Goal: Task Accomplishment & Management: Manage account settings

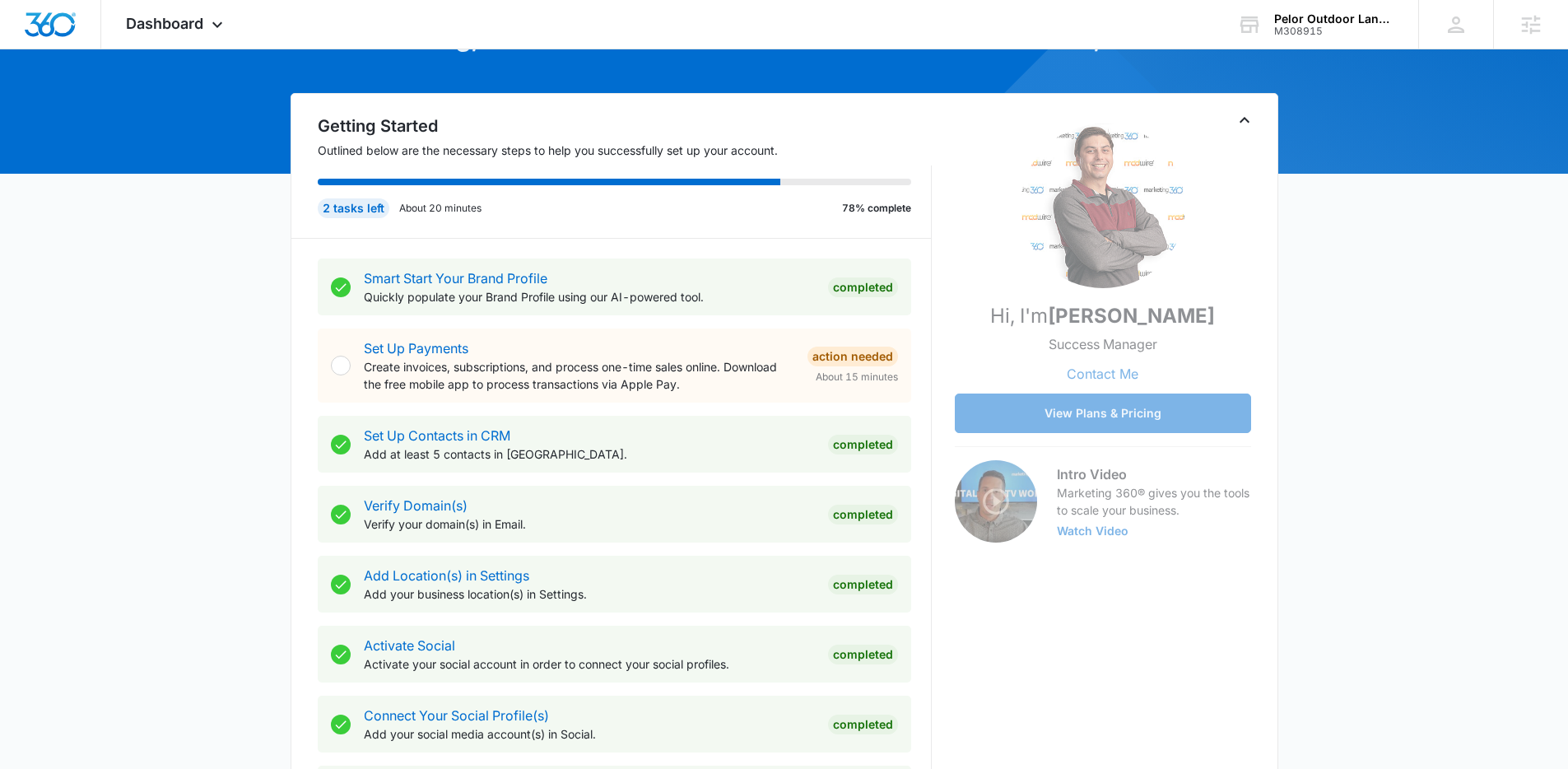
scroll to position [477, 0]
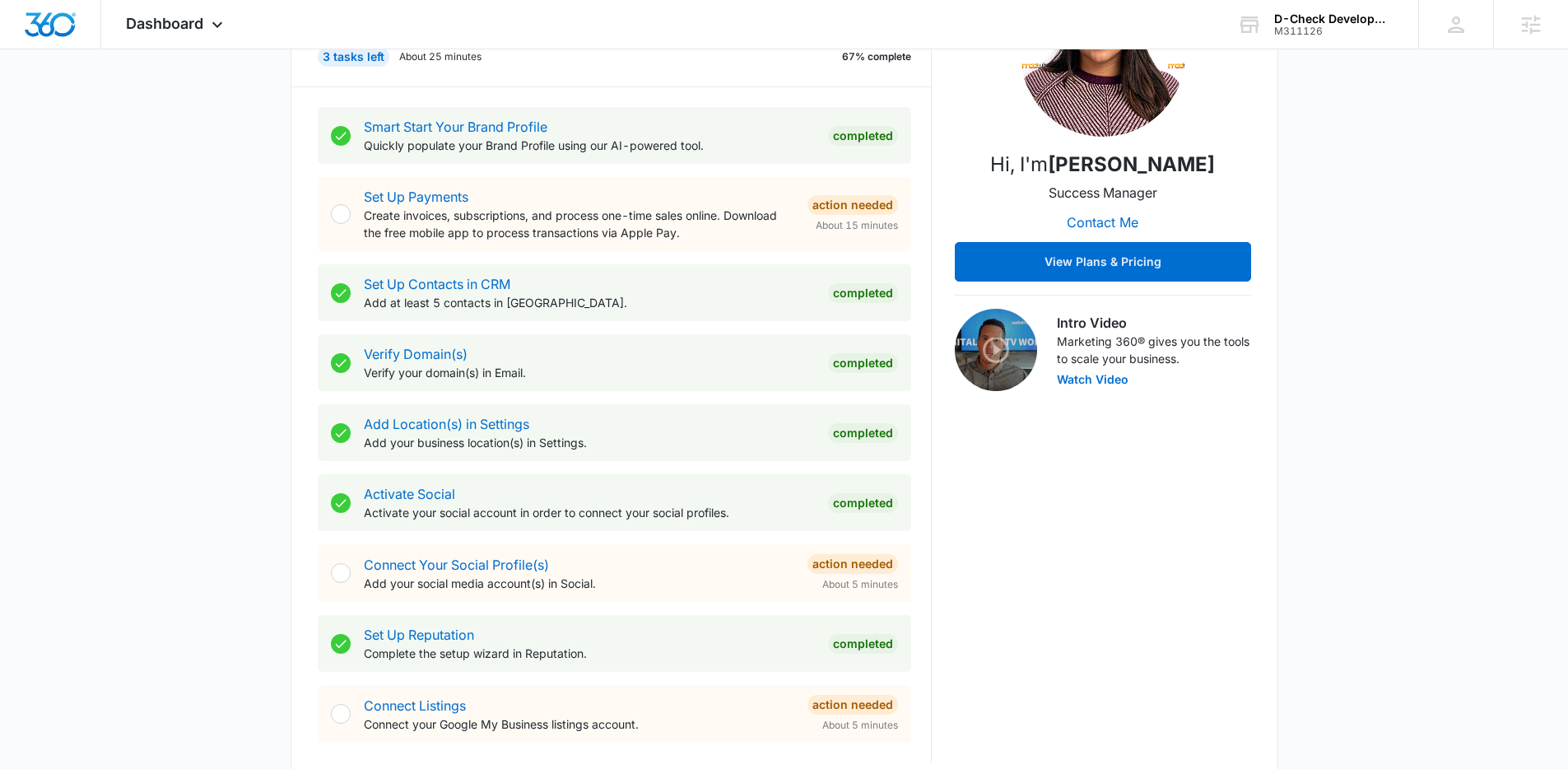
scroll to position [809, 0]
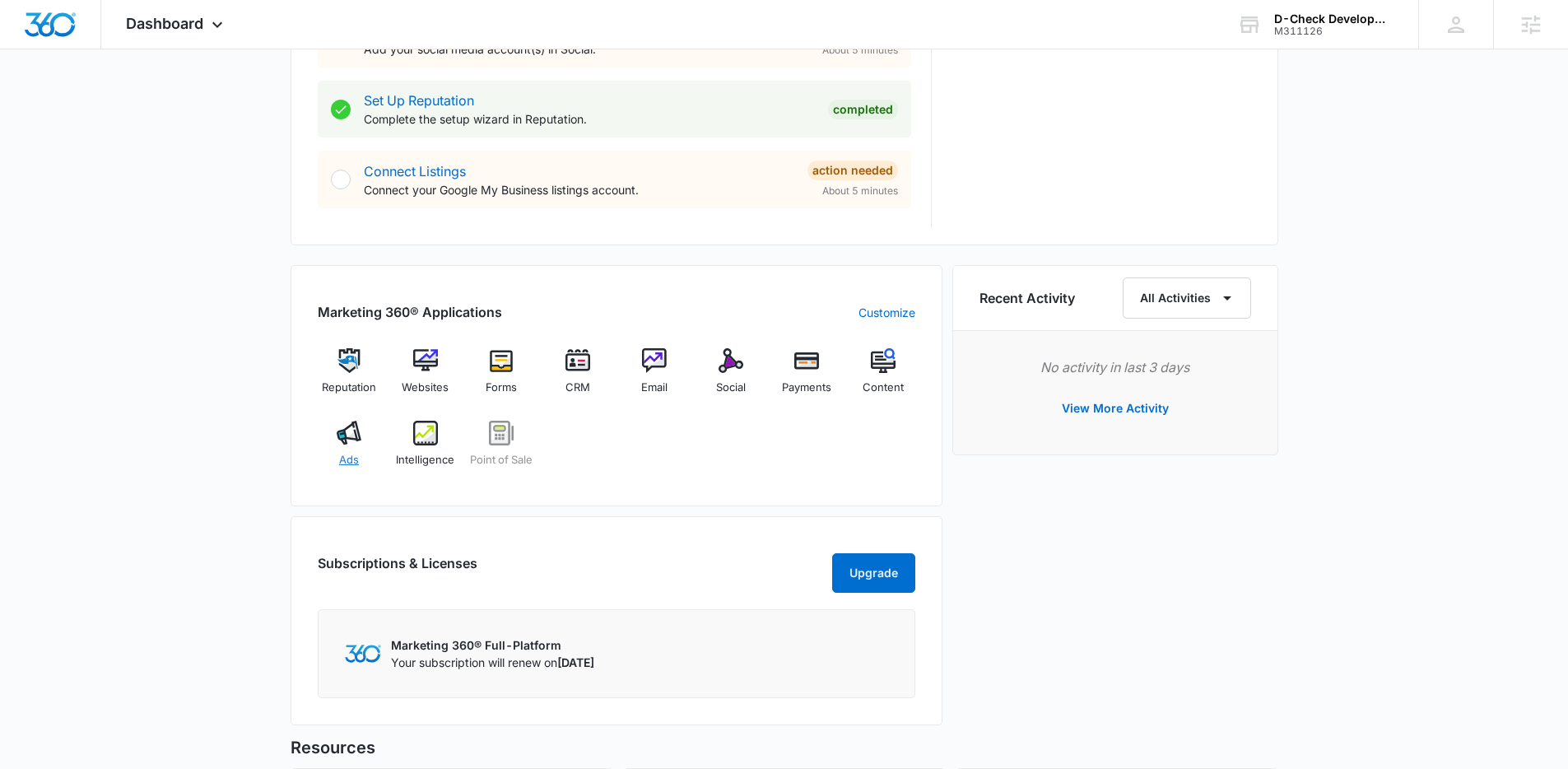
click at [329, 439] on div "Ads" at bounding box center [350, 451] width 64 height 60
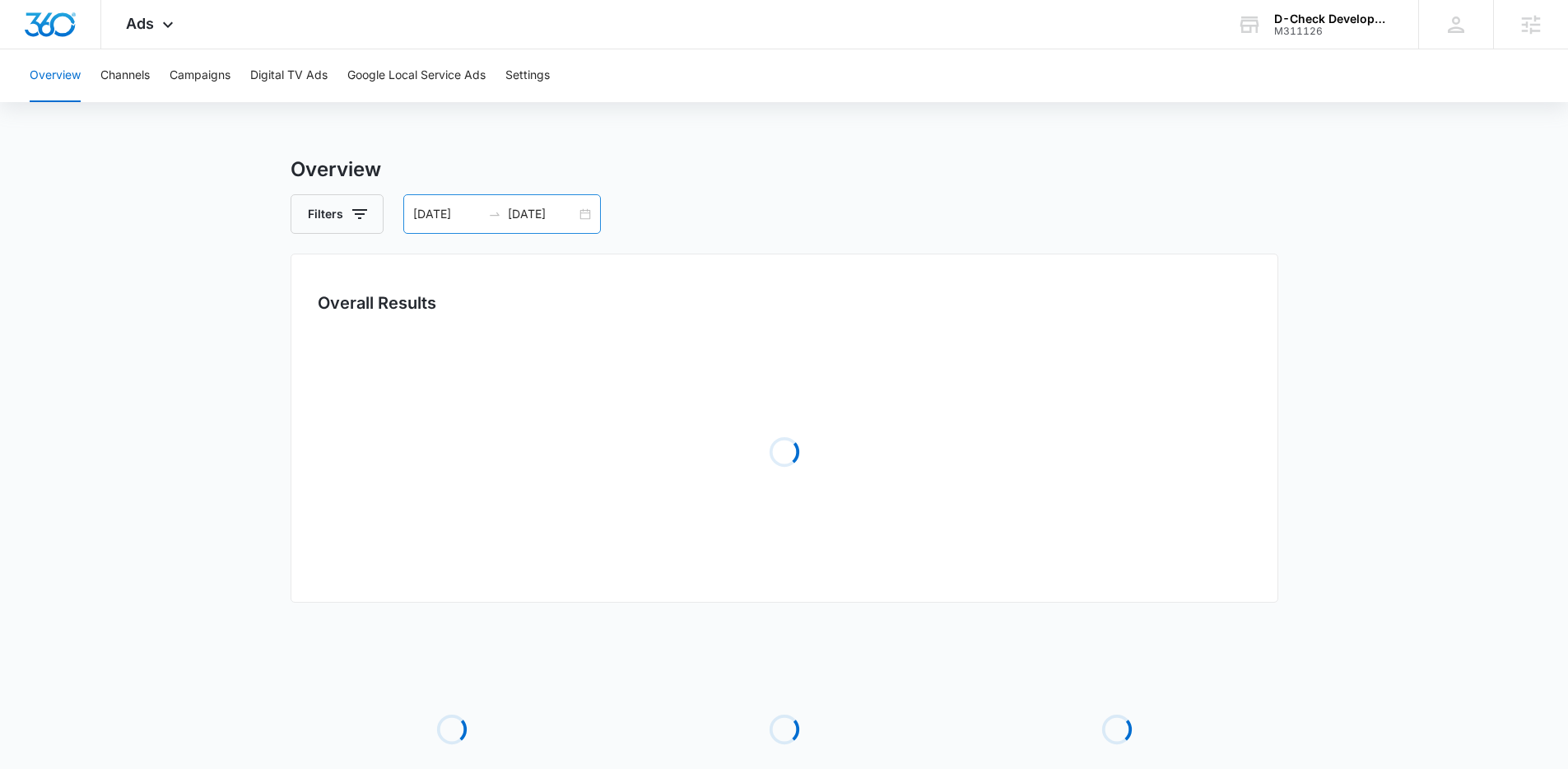
click at [584, 213] on div "06/12/2025 07/12/2025" at bounding box center [502, 214] width 198 height 40
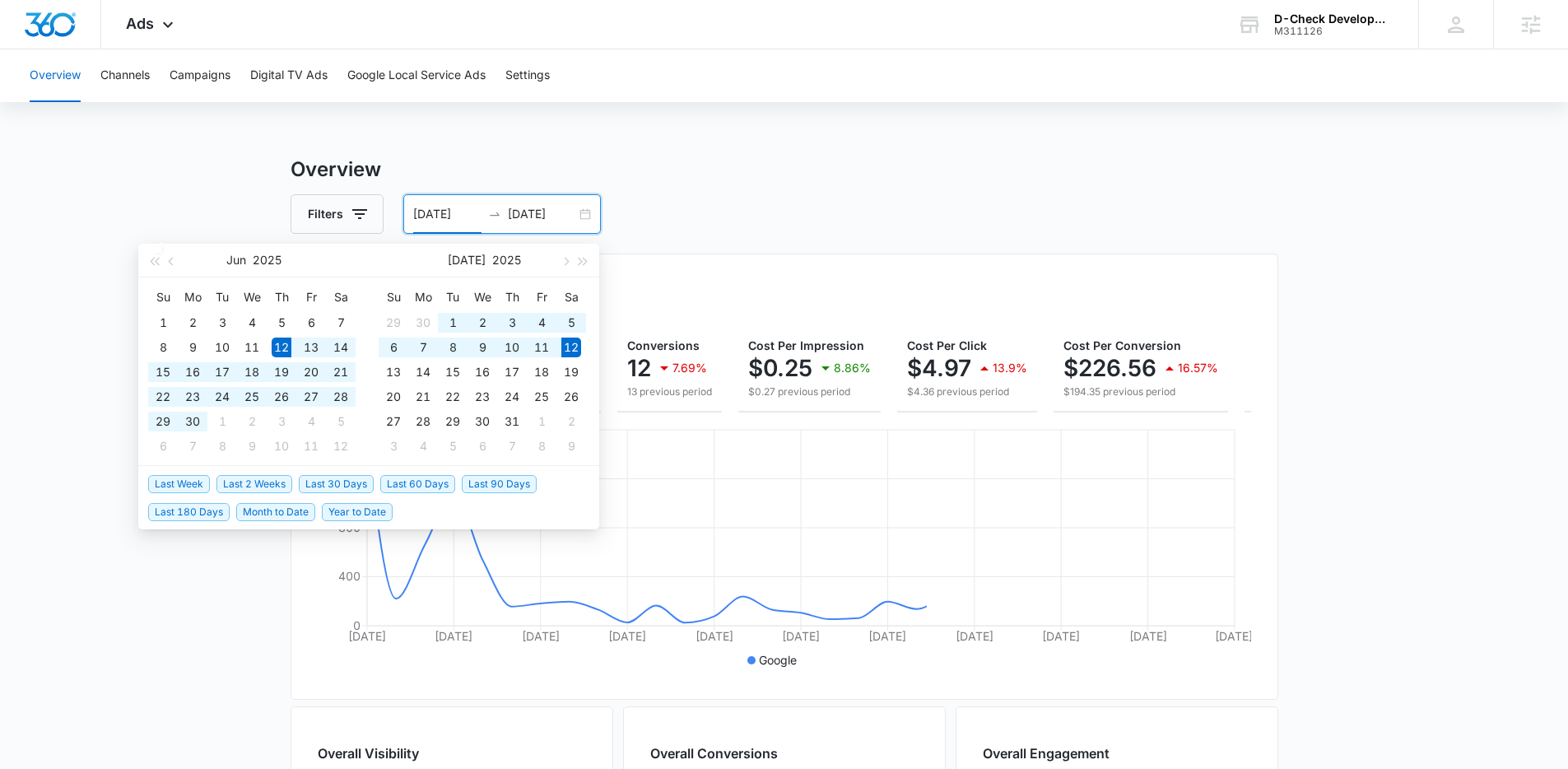
click at [352, 482] on span "Last 30 Days" at bounding box center [336, 484] width 75 height 18
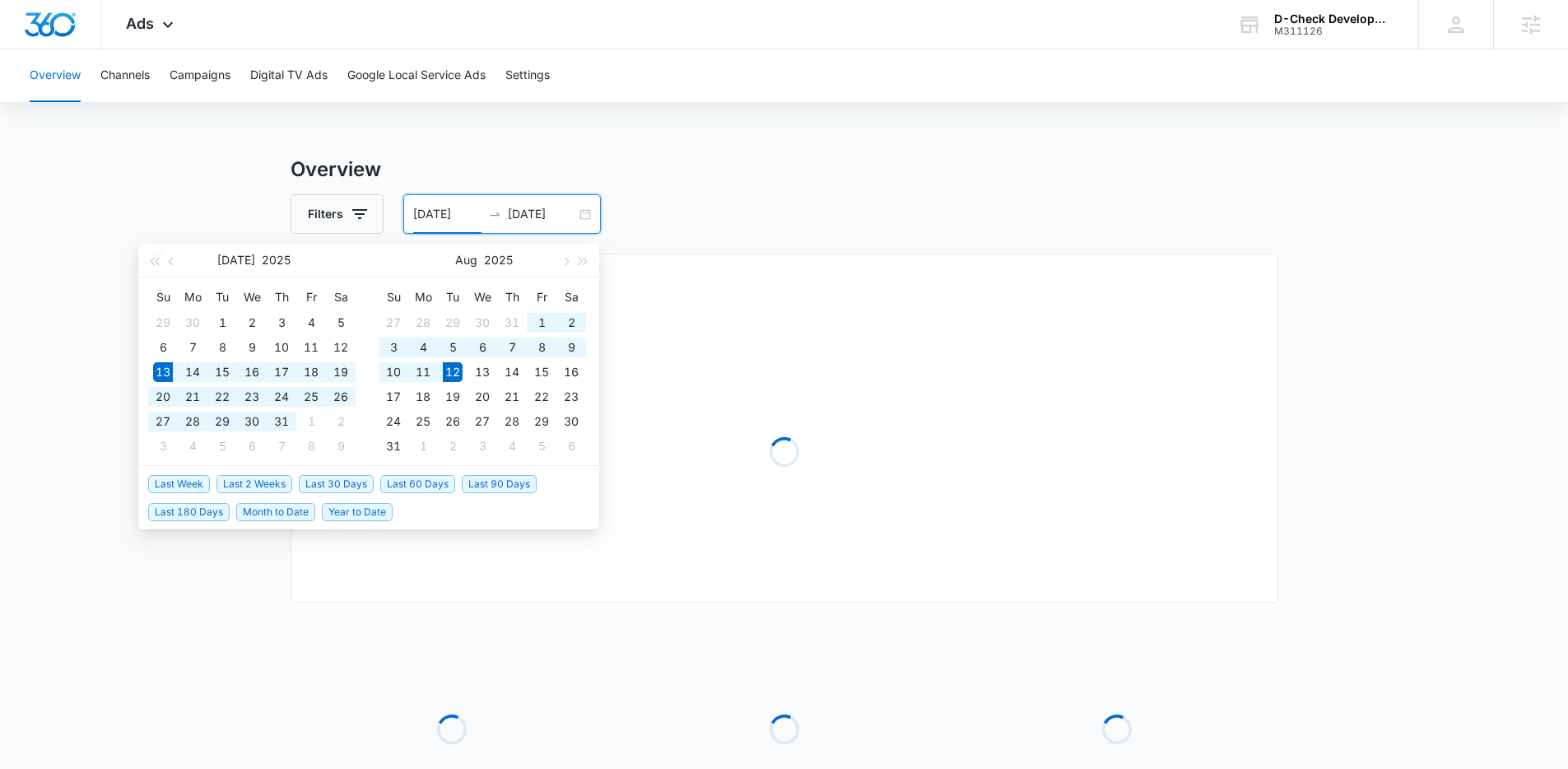
type input "07/13/2025"
type input "08/12/2025"
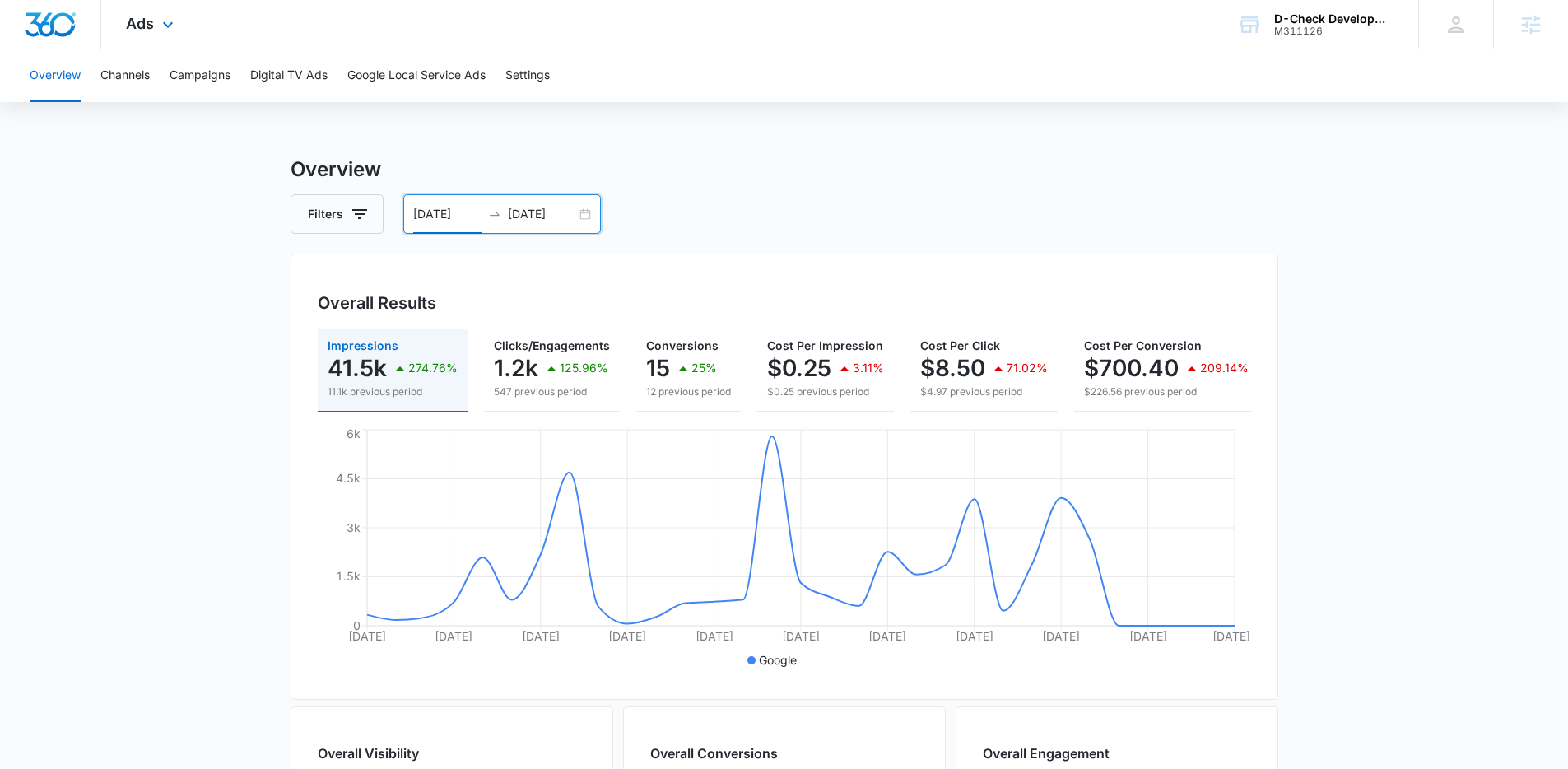
click at [144, 39] on div "Ads Apps Reputation Websites Forms CRM Email Social Payments POS Content Ads In…" at bounding box center [152, 24] width 101 height 49
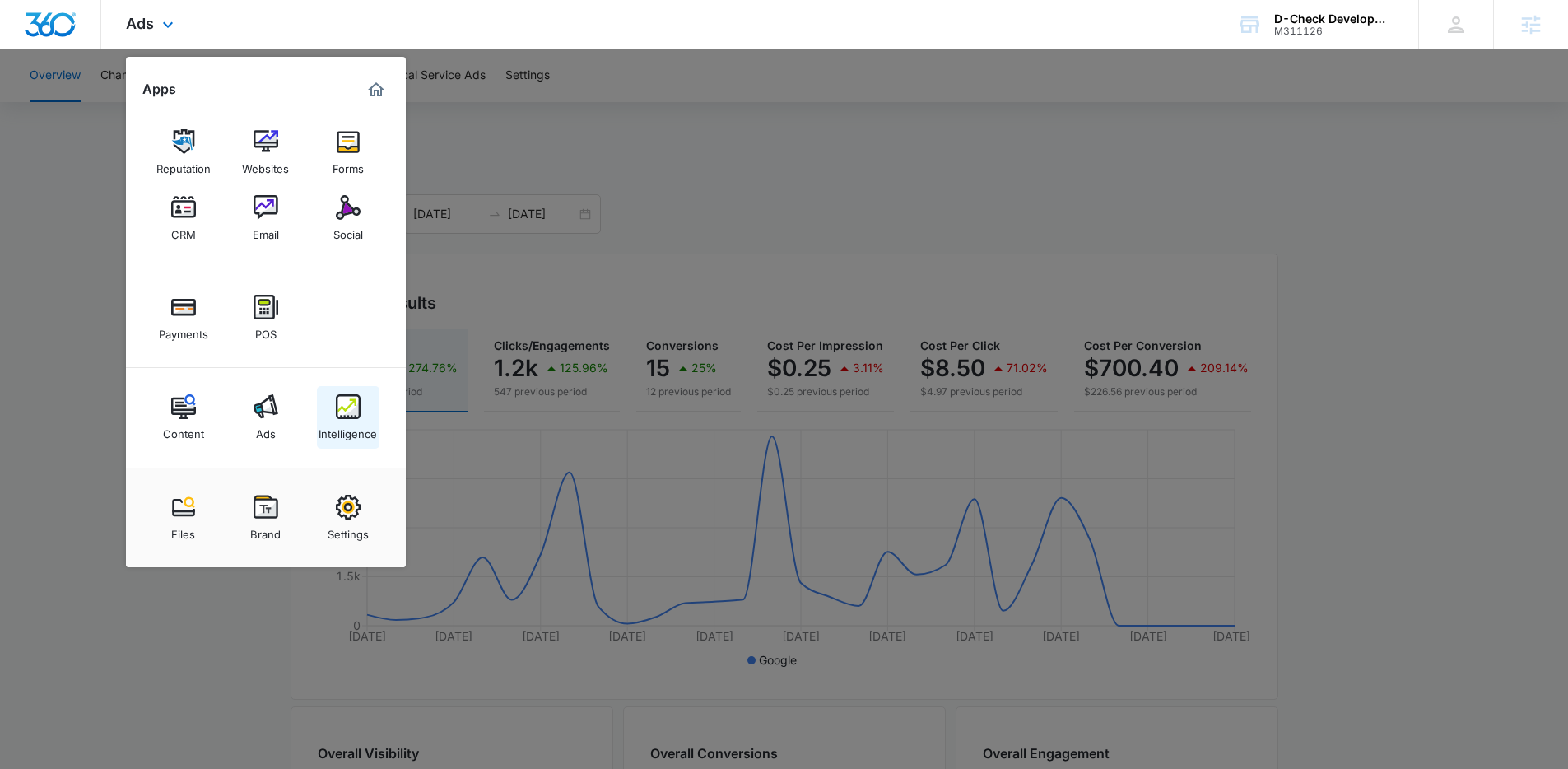
click at [357, 404] on img at bounding box center [348, 407] width 25 height 25
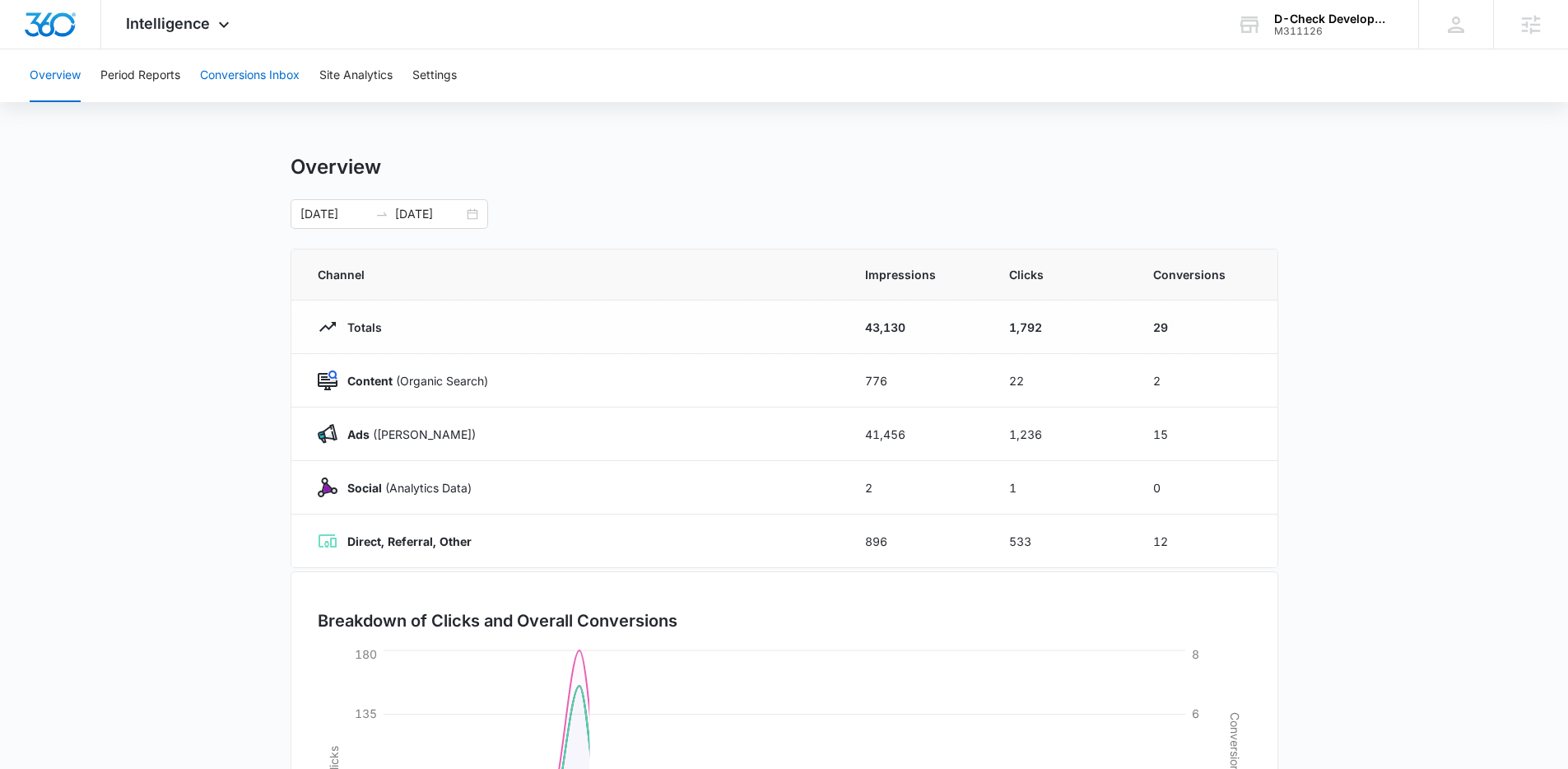
click at [242, 77] on button "Conversions Inbox" at bounding box center [250, 76] width 99 height 53
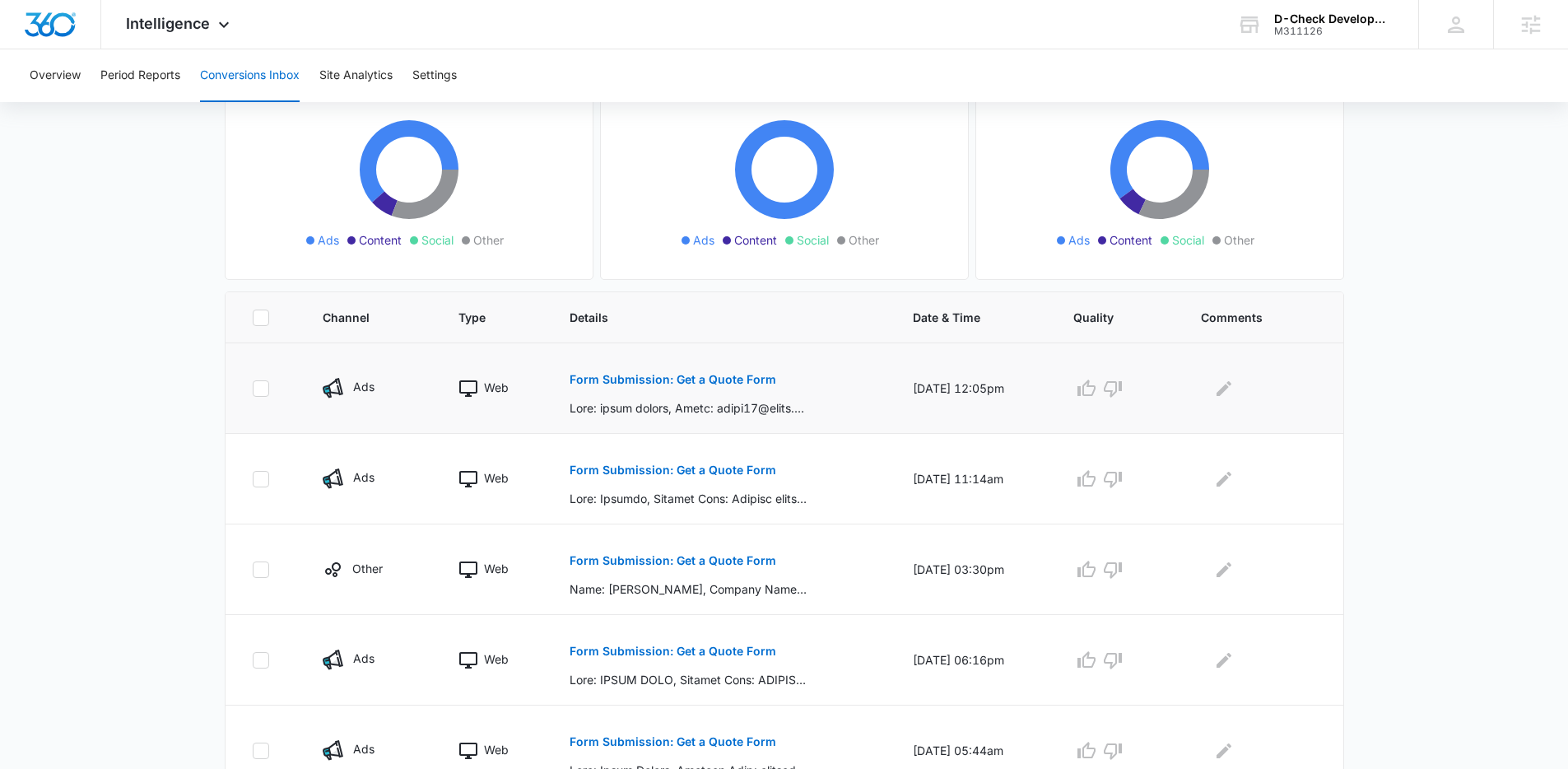
scroll to position [194, 0]
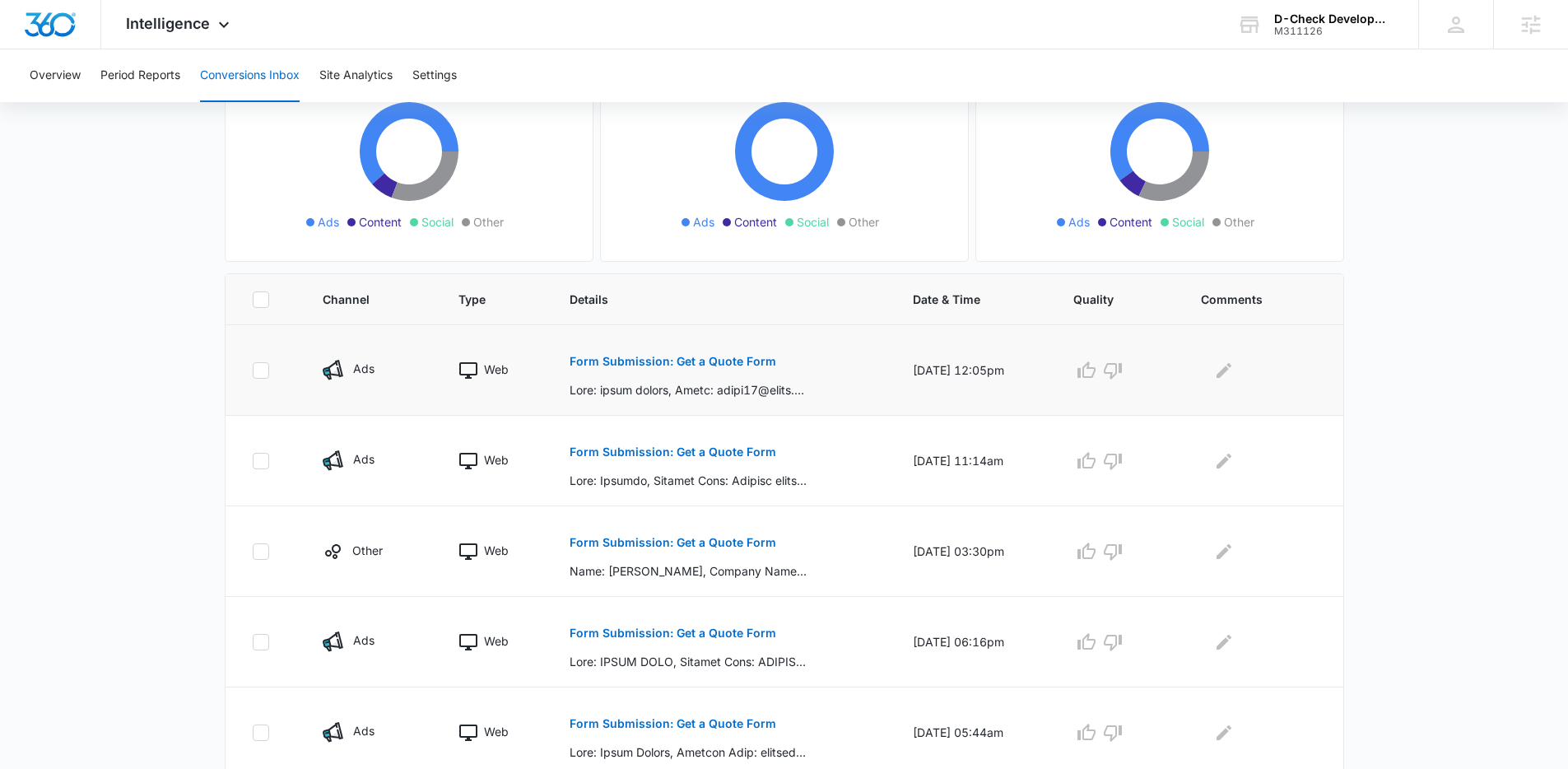
click at [648, 360] on p "Form Submission: Get a Quote Form" at bounding box center [673, 362] width 207 height 12
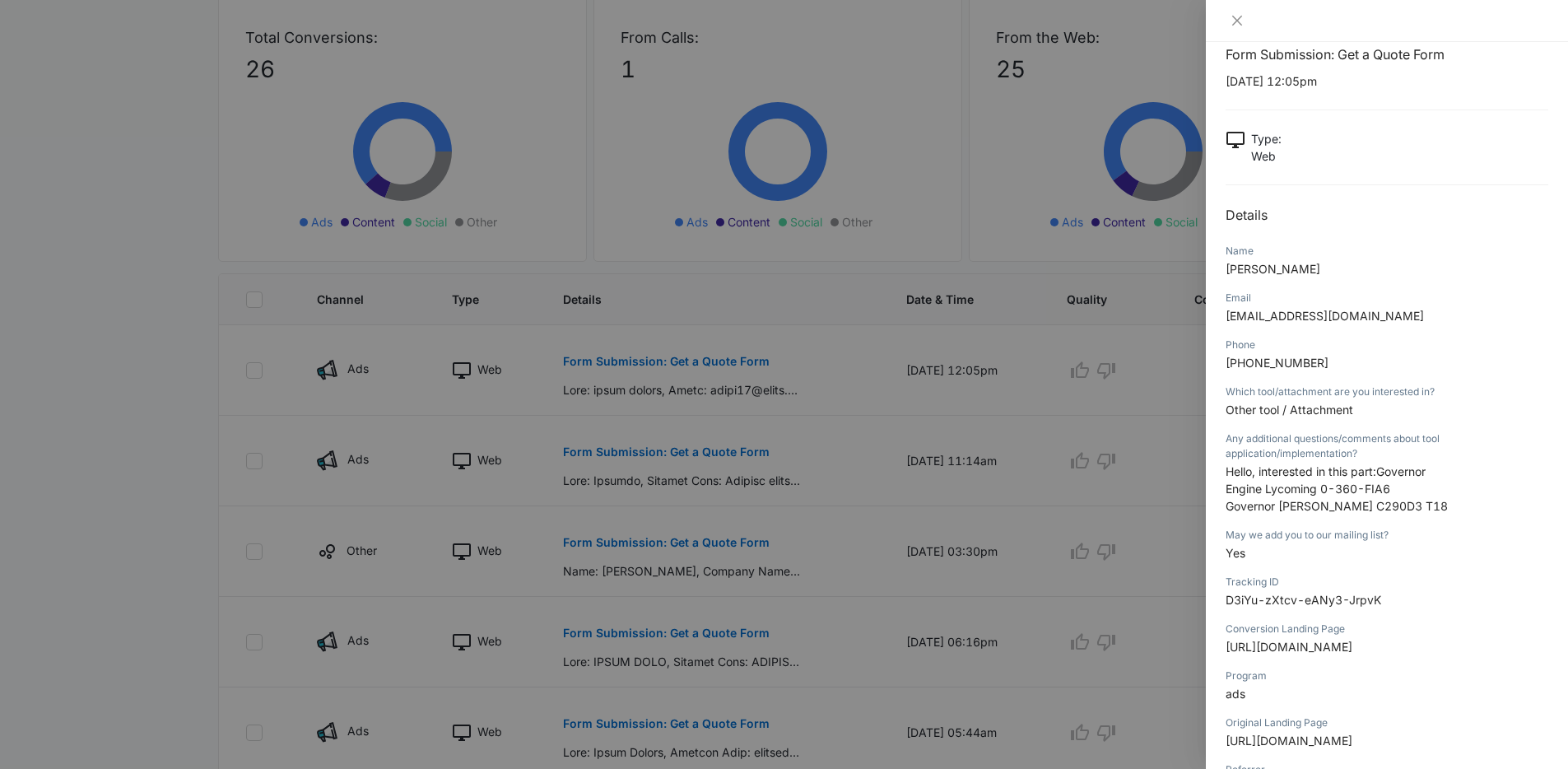
scroll to position [30, 0]
click at [858, 376] on div at bounding box center [784, 384] width 1568 height 769
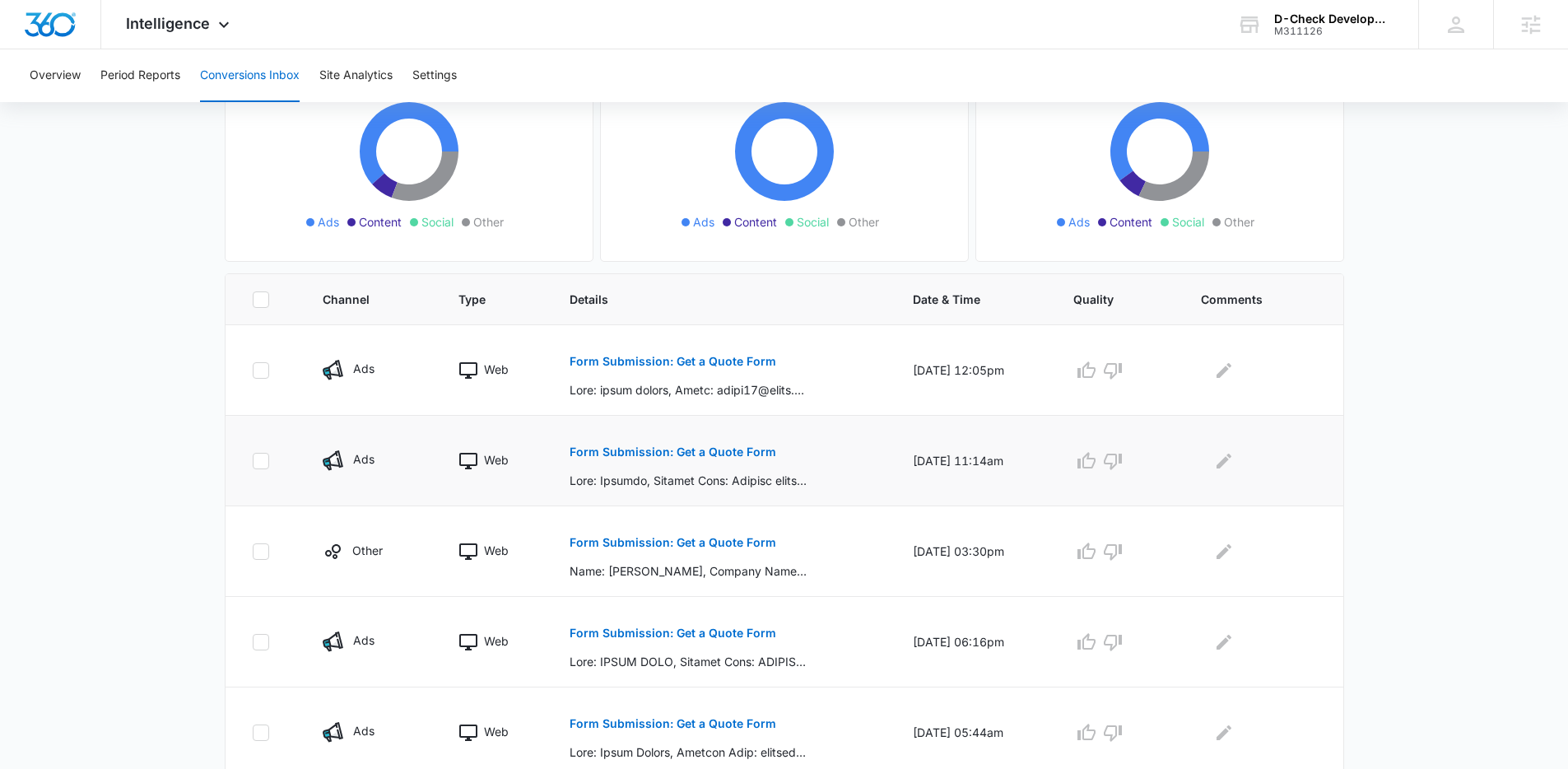
click at [699, 456] on p "Form Submission: Get a Quote Form" at bounding box center [673, 453] width 207 height 12
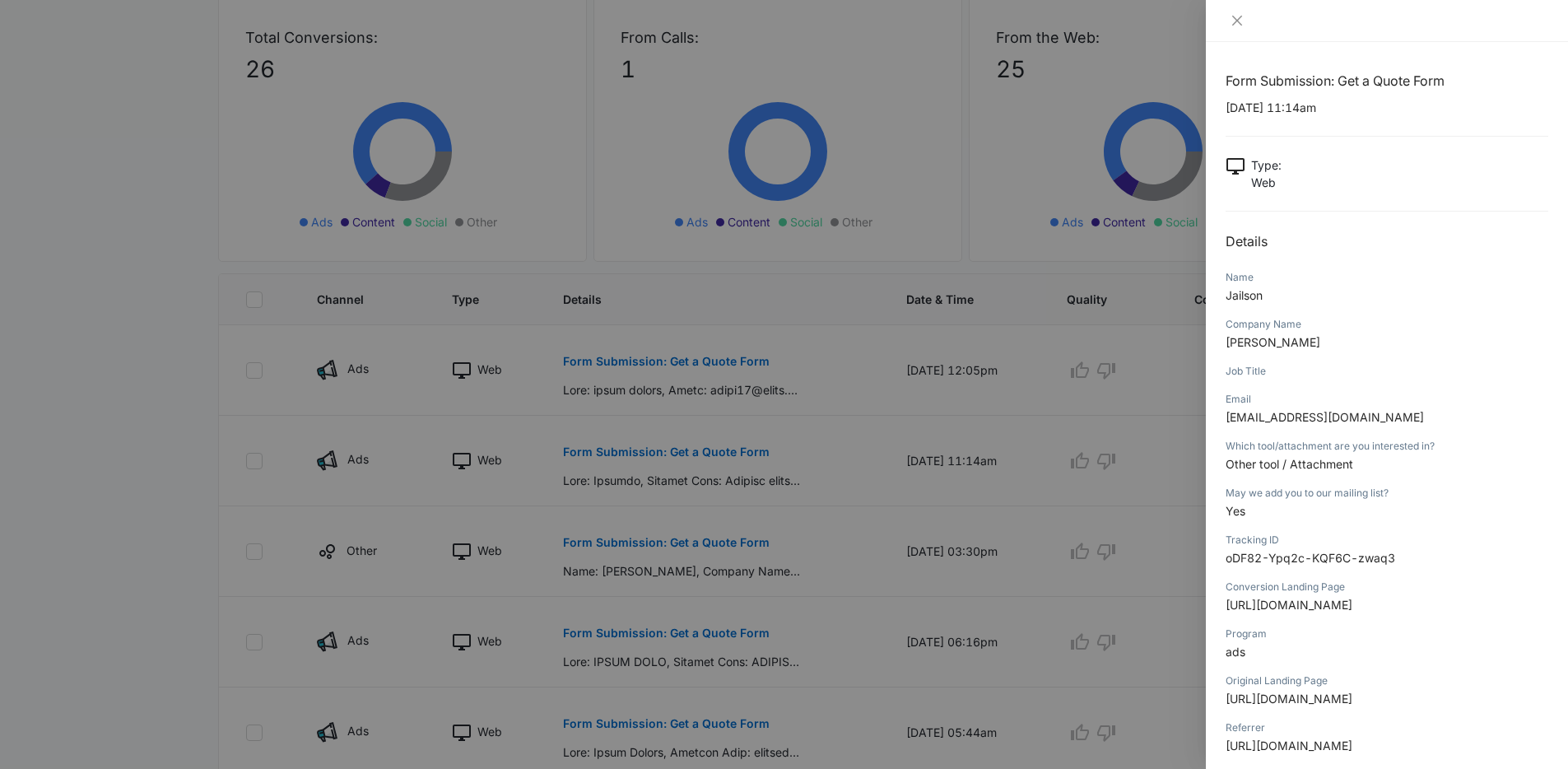
click at [794, 456] on div at bounding box center [784, 384] width 1568 height 769
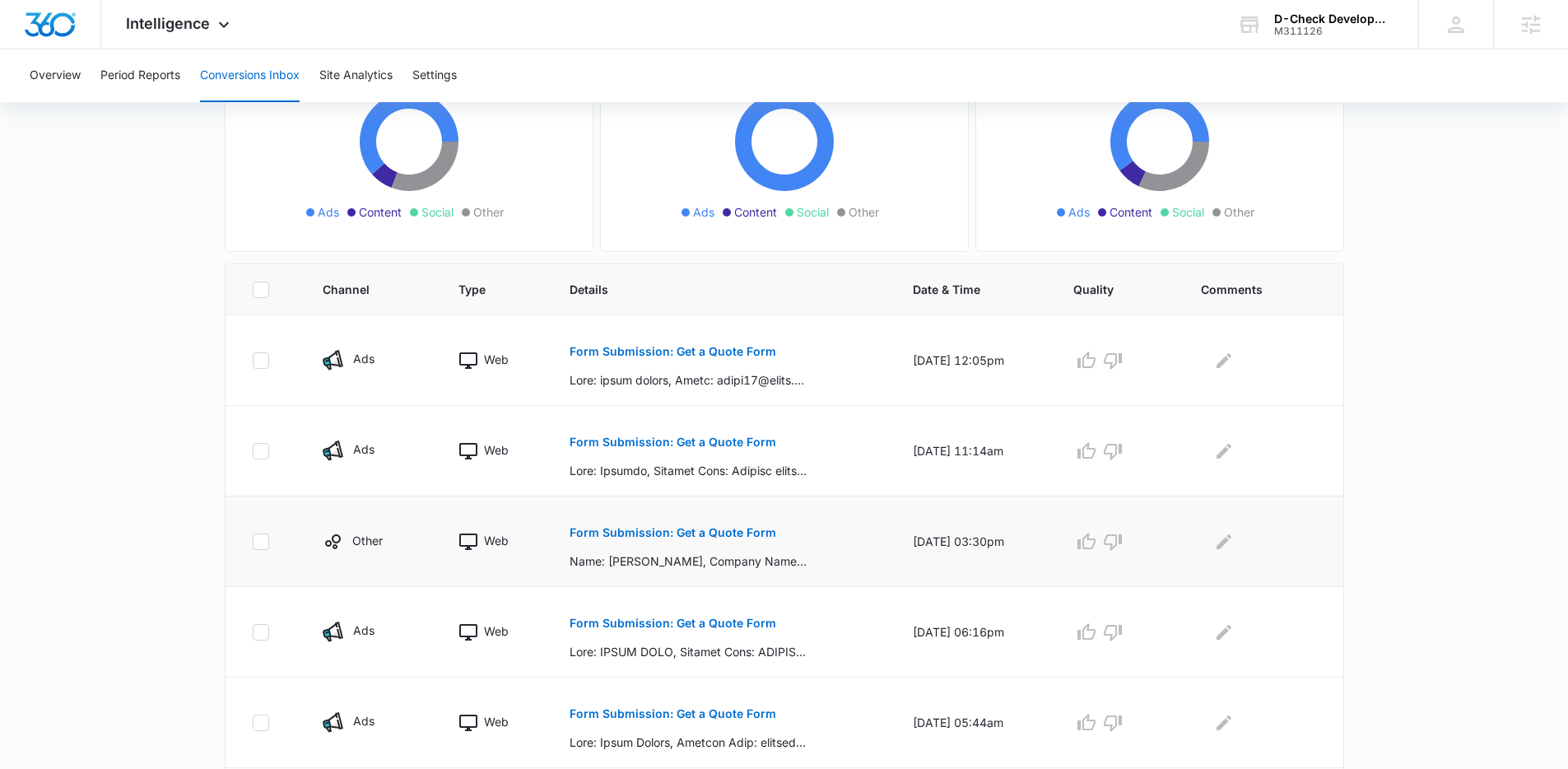
scroll to position [285, 0]
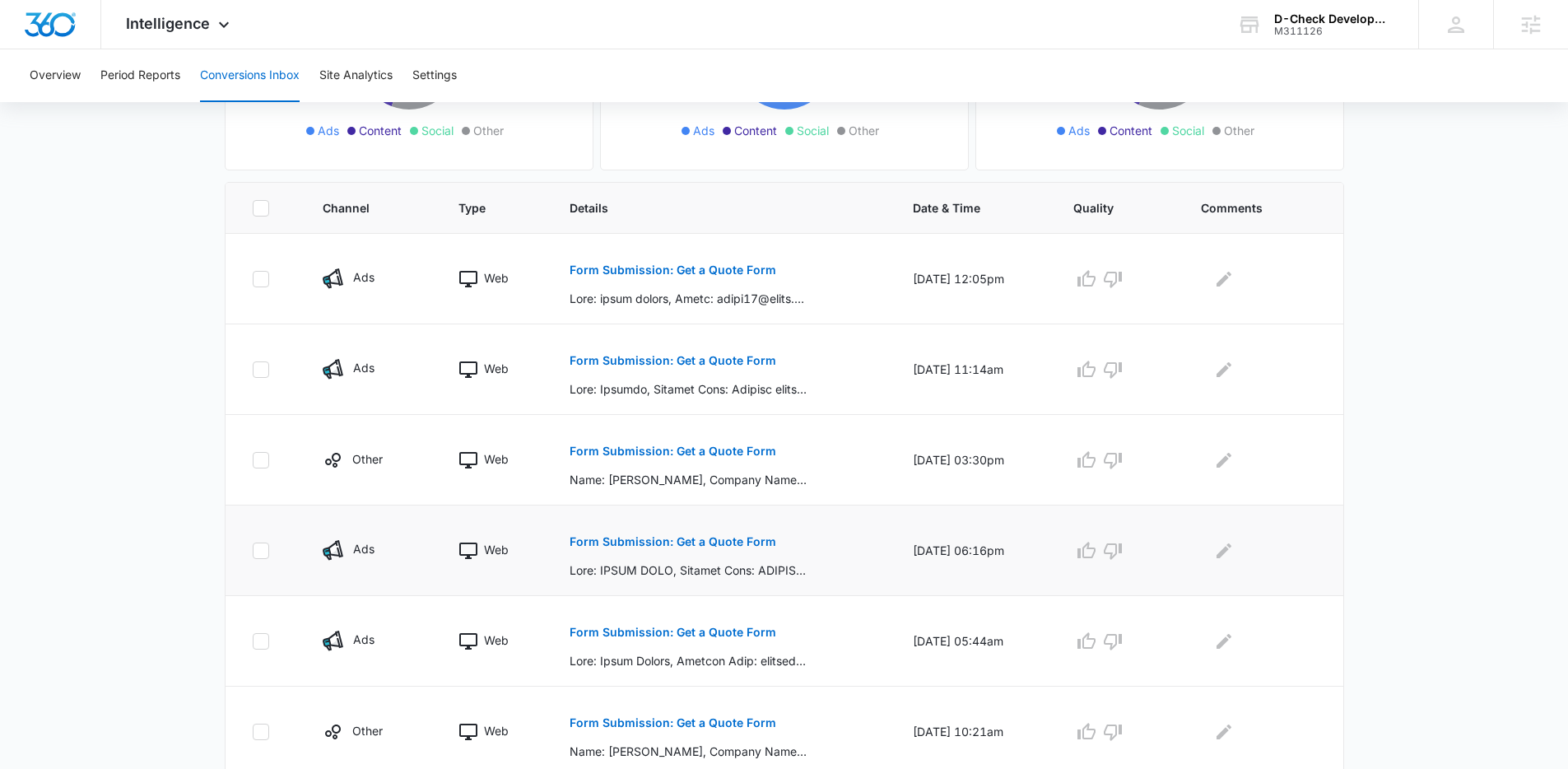
click at [677, 533] on button "Form Submission: Get a Quote Form" at bounding box center [673, 542] width 207 height 40
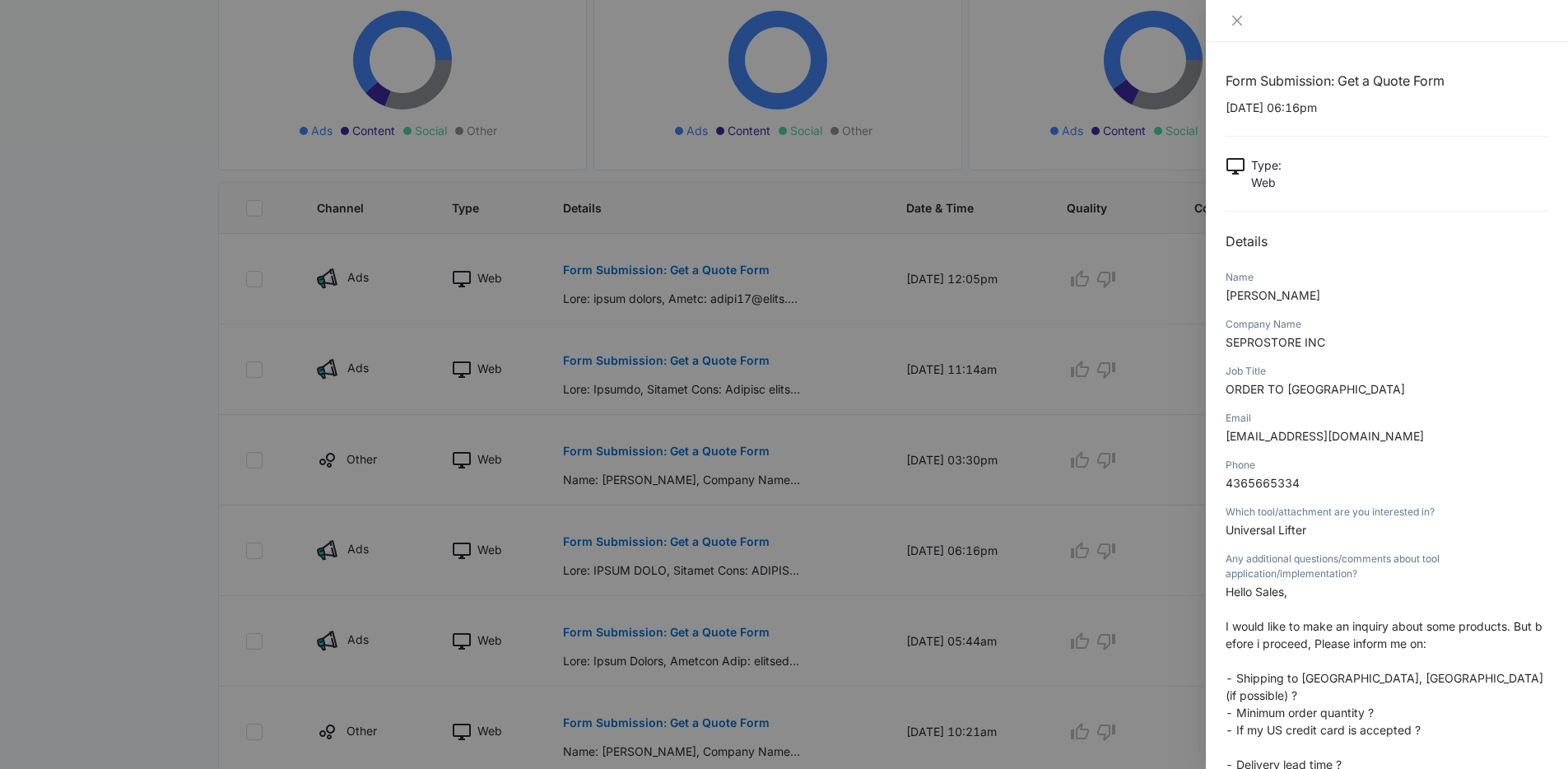
click at [1242, 29] on div at bounding box center [1387, 21] width 362 height 42
click at [1245, 21] on button "Close" at bounding box center [1237, 20] width 23 height 15
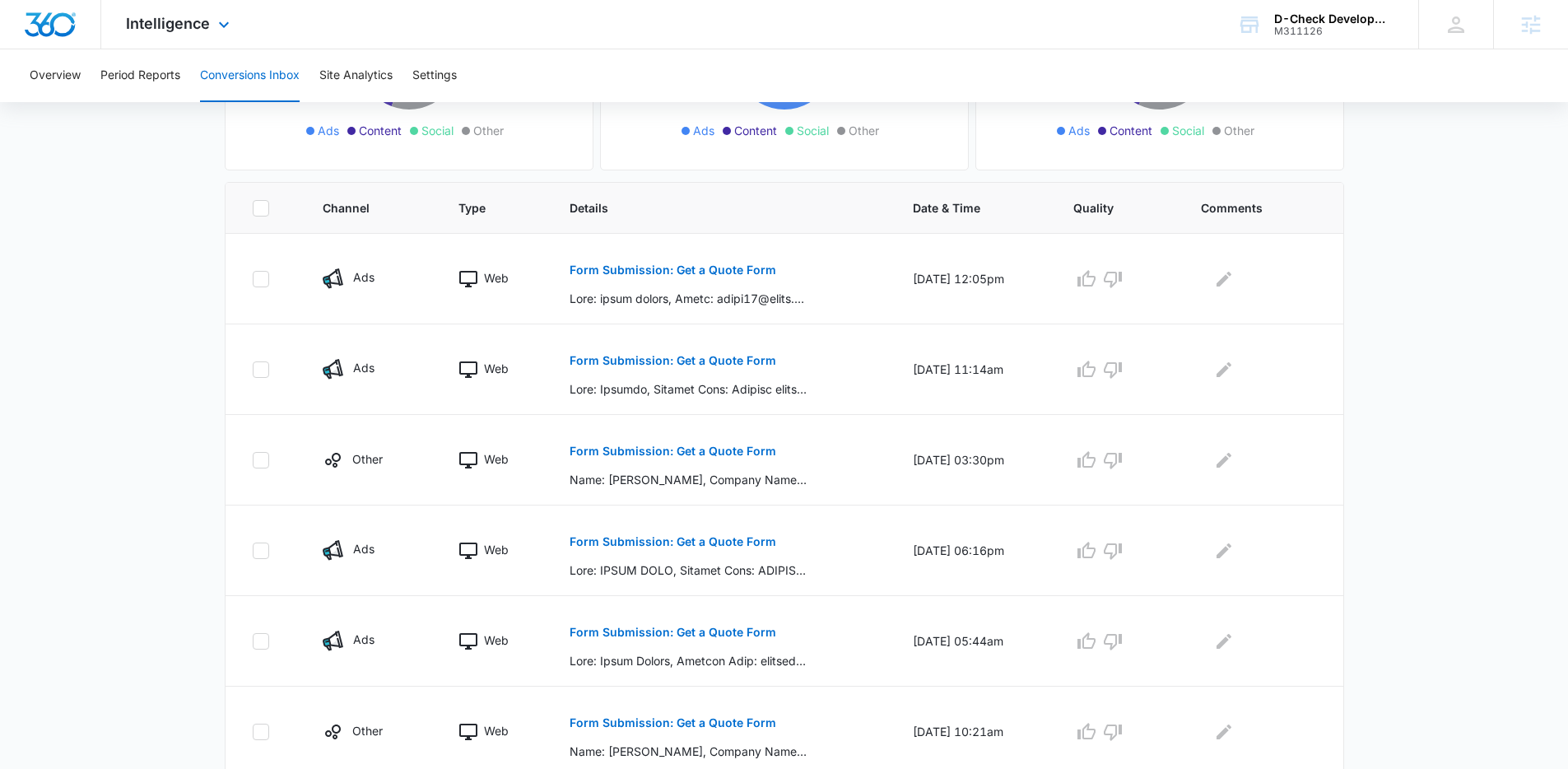
click at [144, 43] on div "Intelligence Apps Reputation Websites Forms CRM Email Social Payments POS Conte…" at bounding box center [180, 24] width 157 height 49
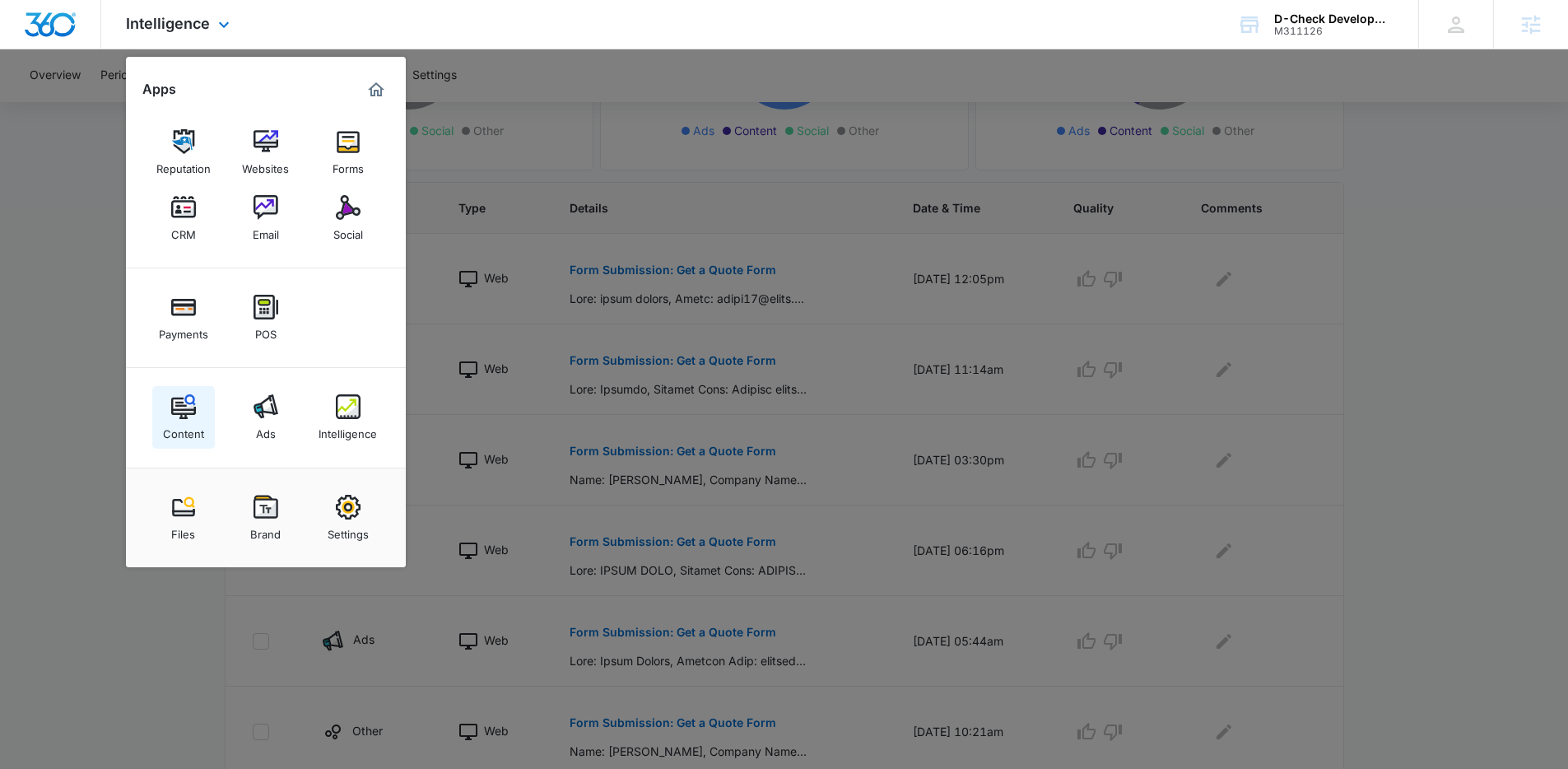
click at [189, 434] on div "Content" at bounding box center [183, 430] width 41 height 22
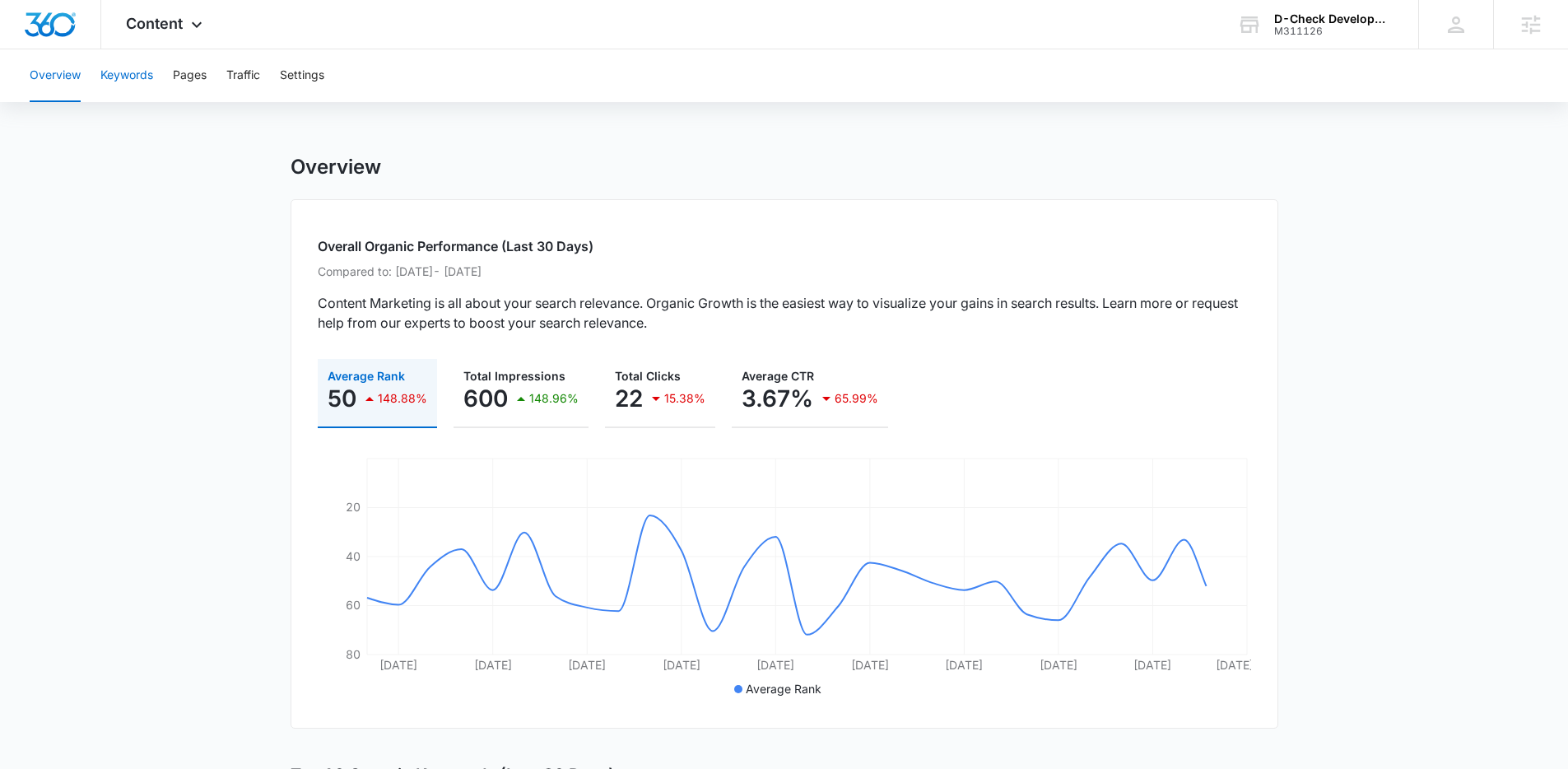
click at [121, 81] on button "Keywords" at bounding box center [126, 76] width 53 height 53
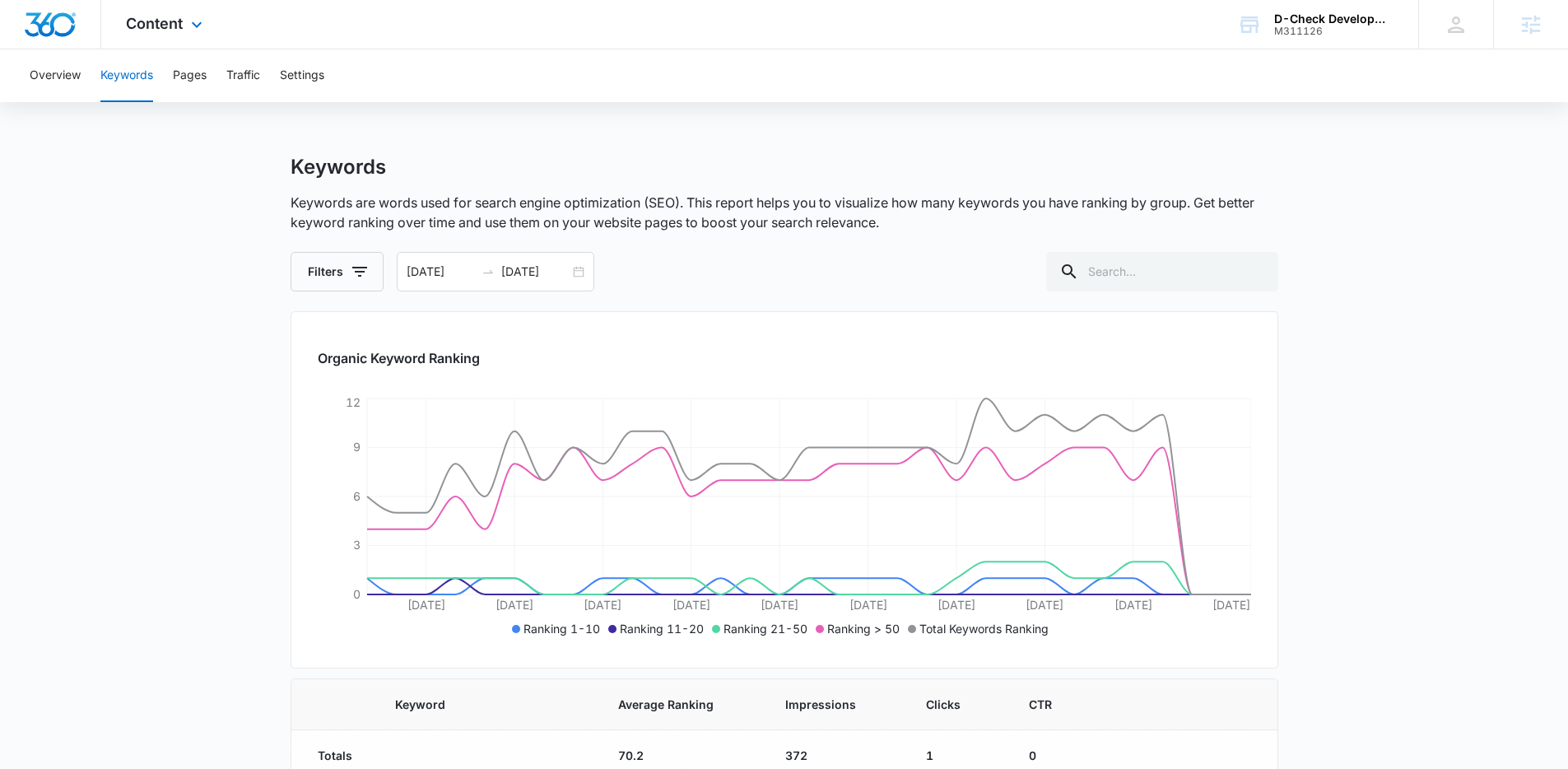
click at [117, 34] on div "Content Apps Reputation Websites Forms CRM Email Social Payments POS Content Ad…" at bounding box center [166, 24] width 130 height 49
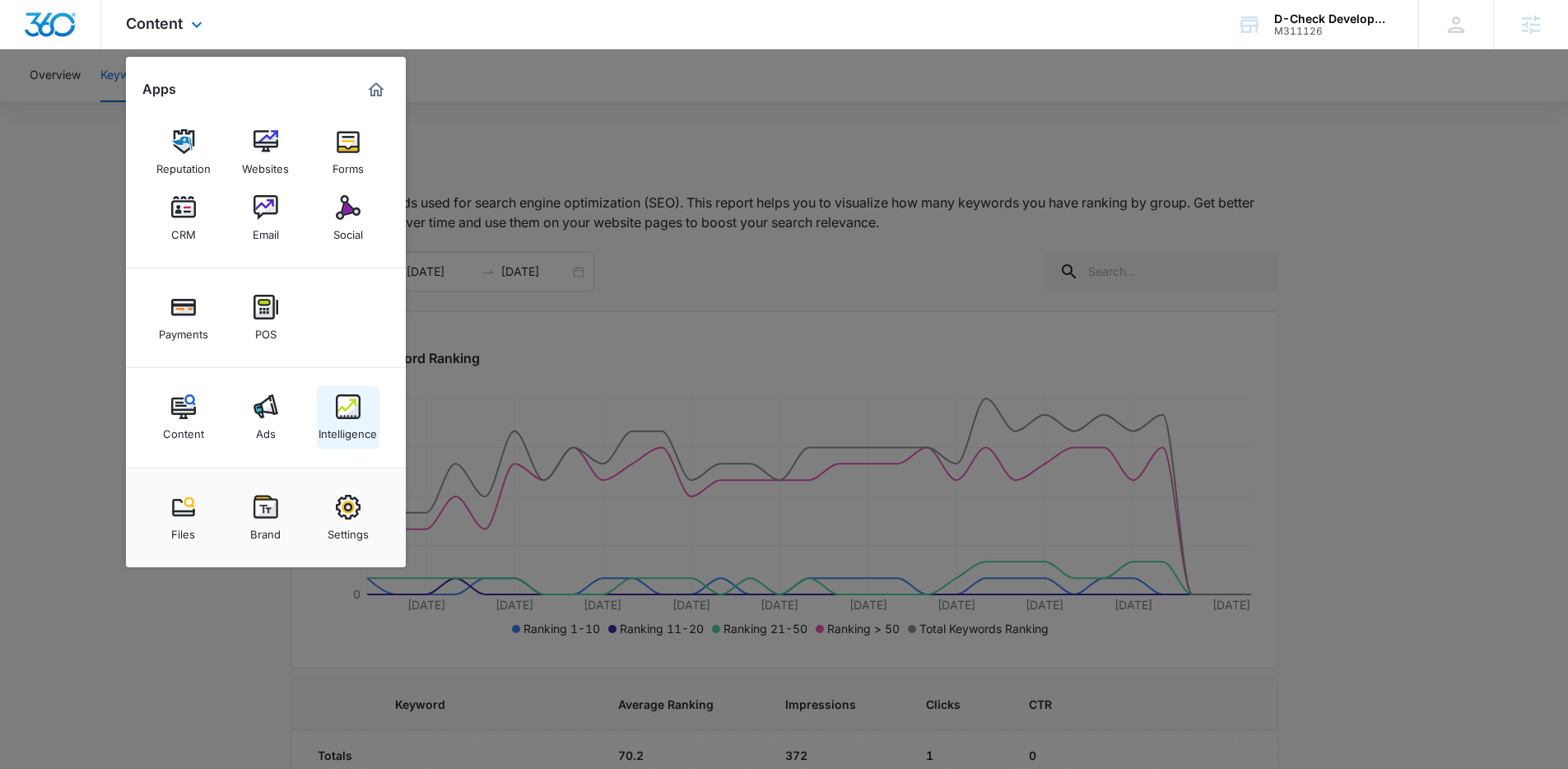
click at [360, 421] on div "Intelligence" at bounding box center [347, 430] width 59 height 22
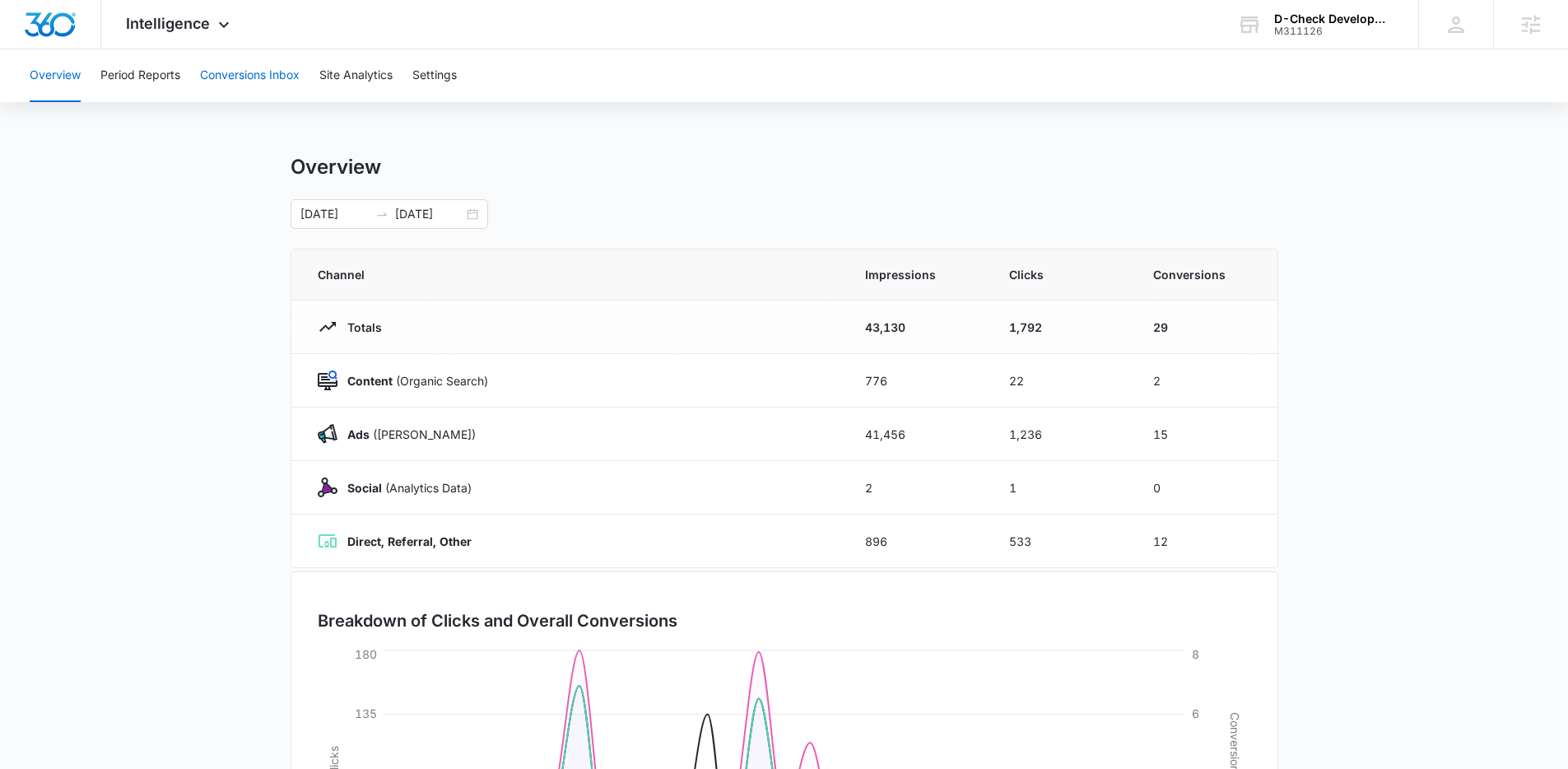
click at [276, 87] on button "Conversions Inbox" at bounding box center [250, 76] width 99 height 53
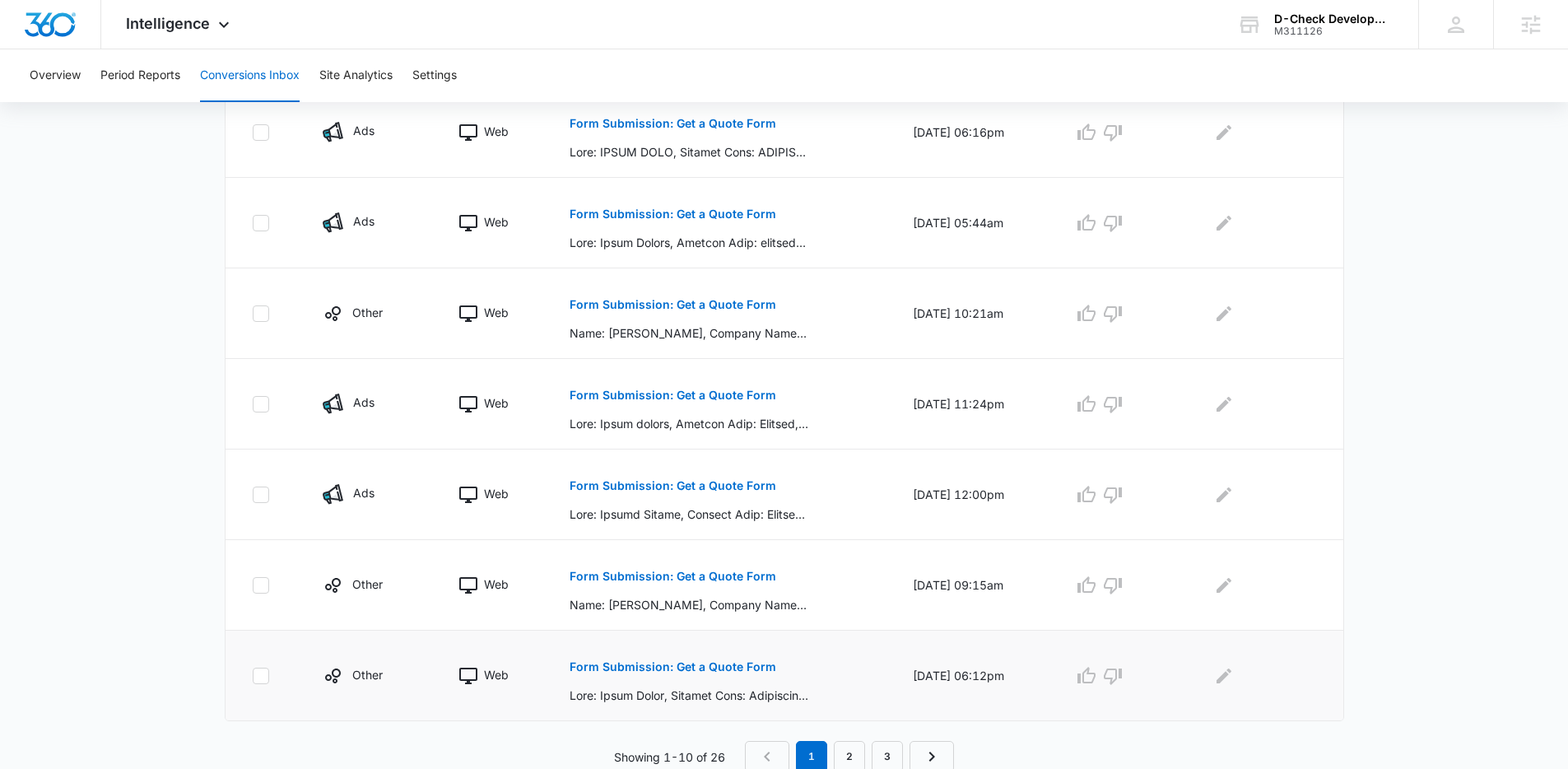
scroll to position [706, 0]
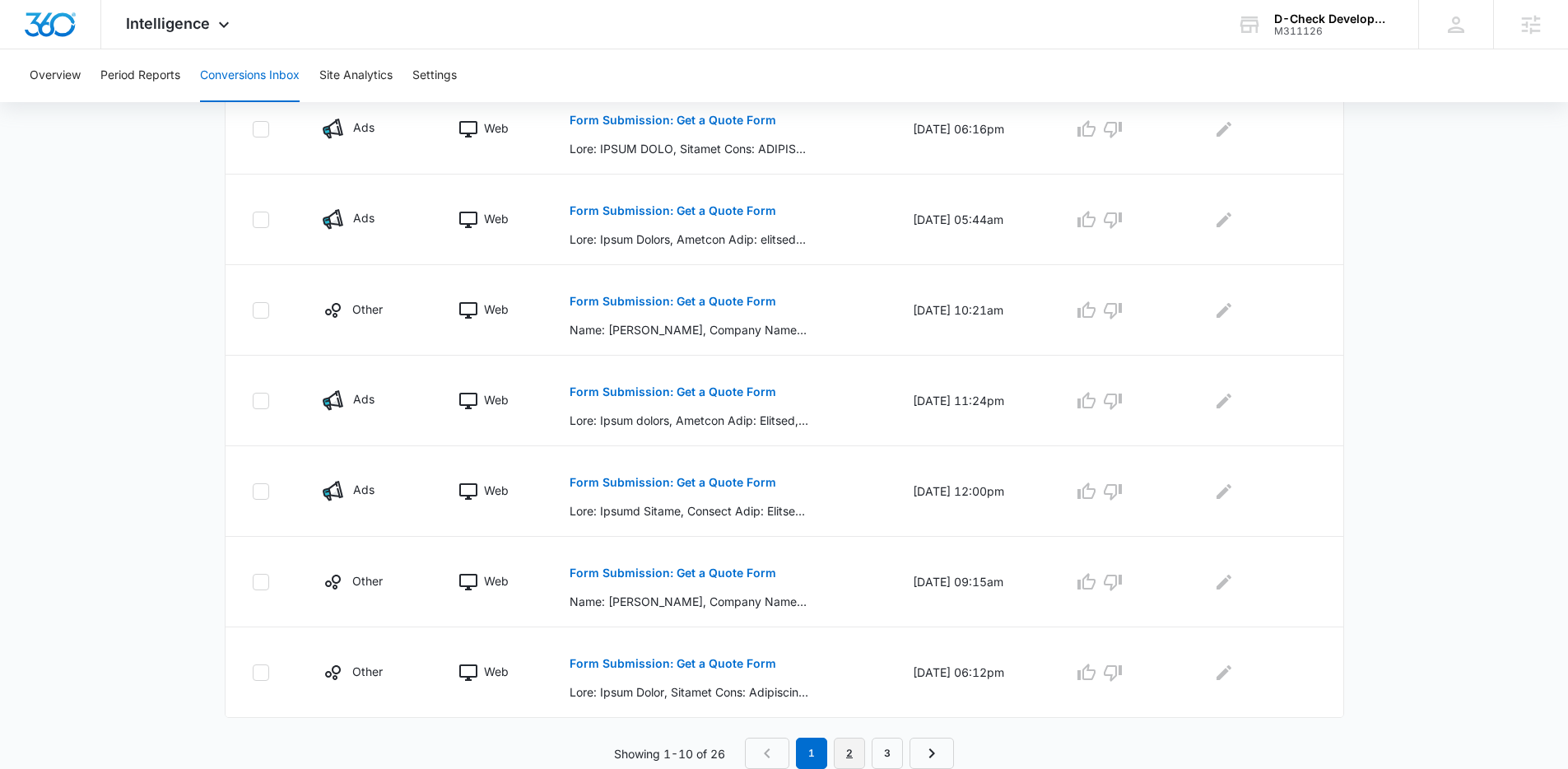
click at [853, 746] on link "2" at bounding box center [849, 753] width 31 height 31
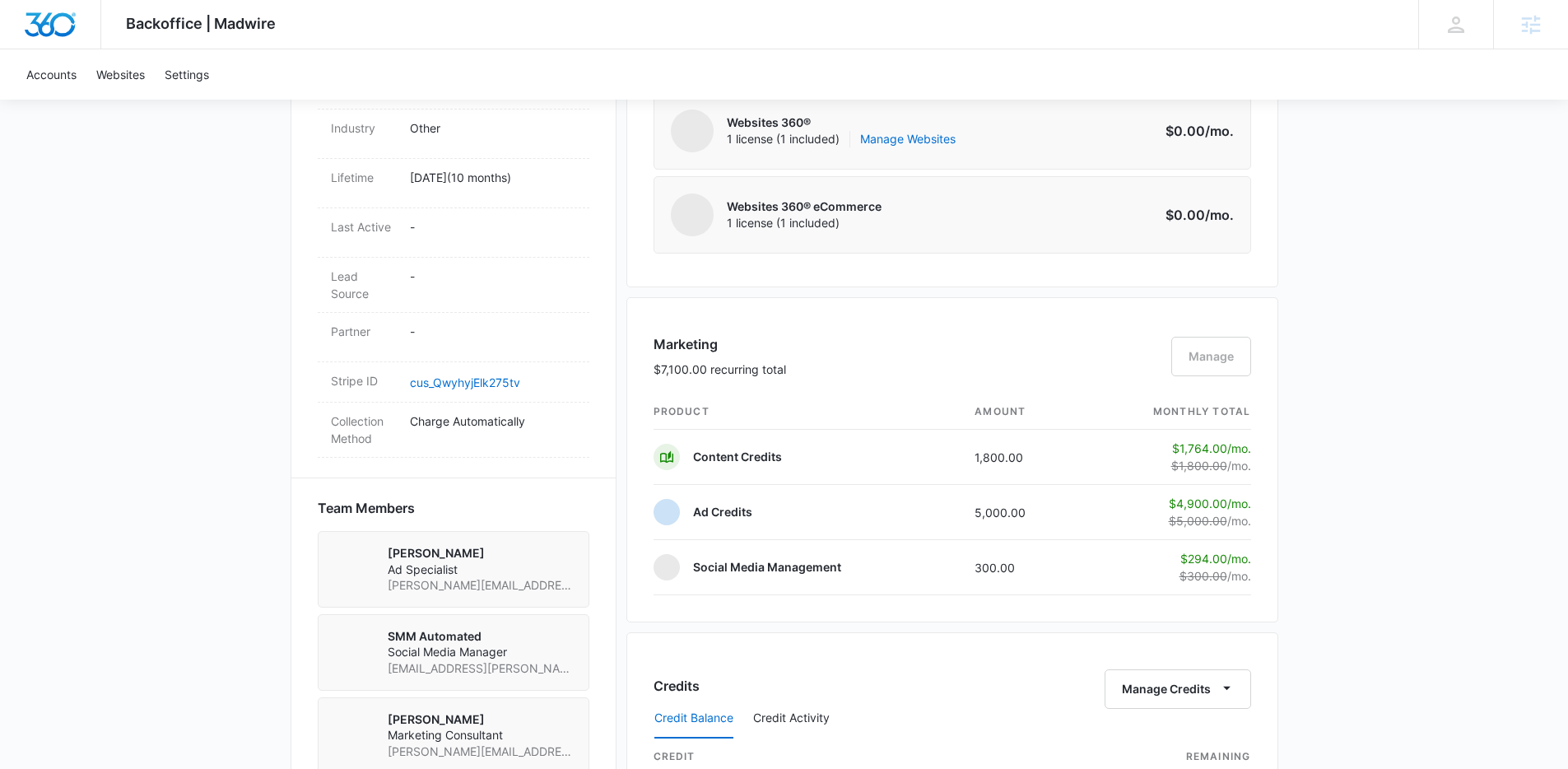
scroll to position [347, 0]
